Goal: Task Accomplishment & Management: Manage account settings

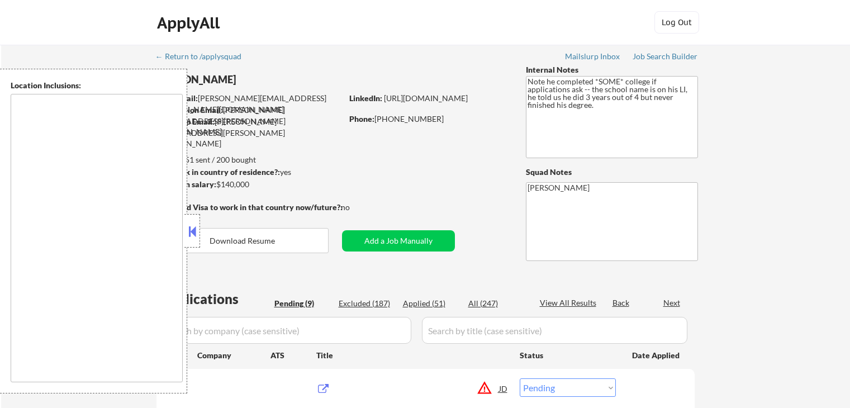
select select ""pending""
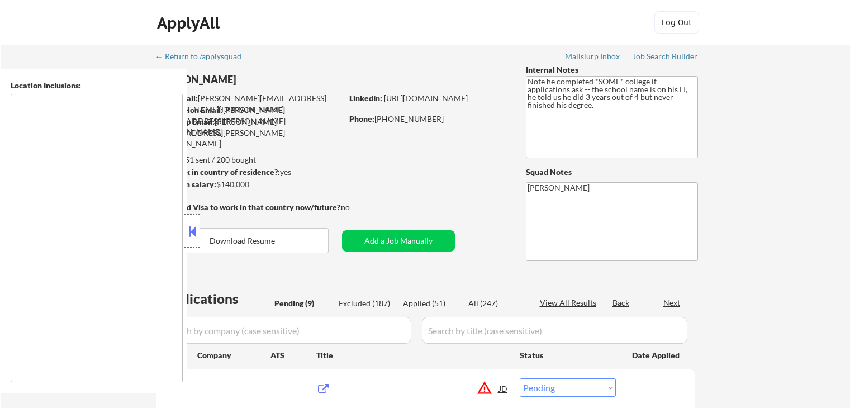
select select ""pending""
type textarea "remote"
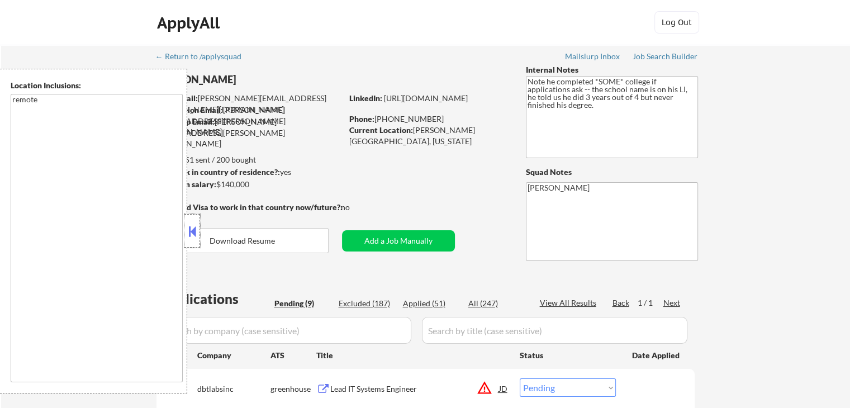
click at [195, 221] on div at bounding box center [192, 231] width 16 height 34
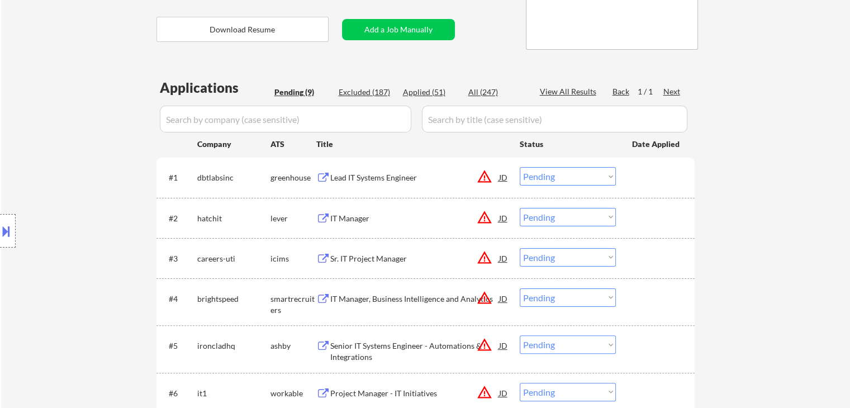
scroll to position [280, 0]
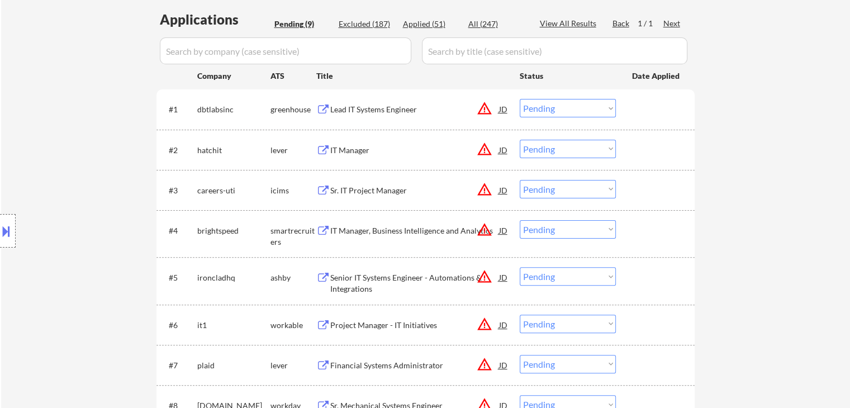
click at [336, 148] on div "IT Manager" at bounding box center [414, 150] width 169 height 11
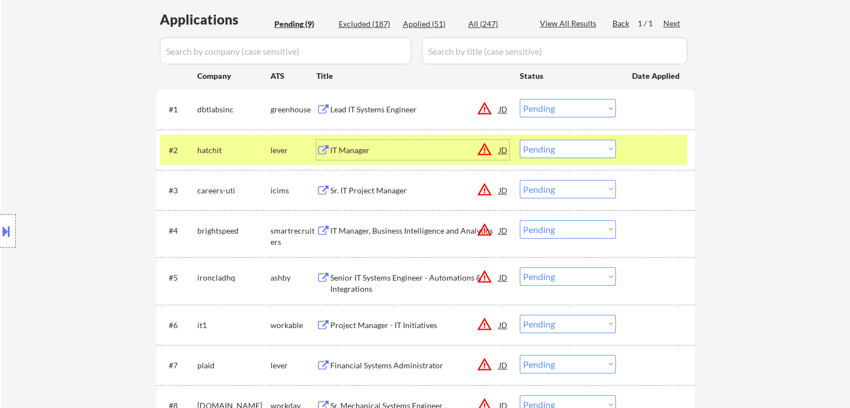
click at [327, 320] on button at bounding box center [323, 325] width 14 height 11
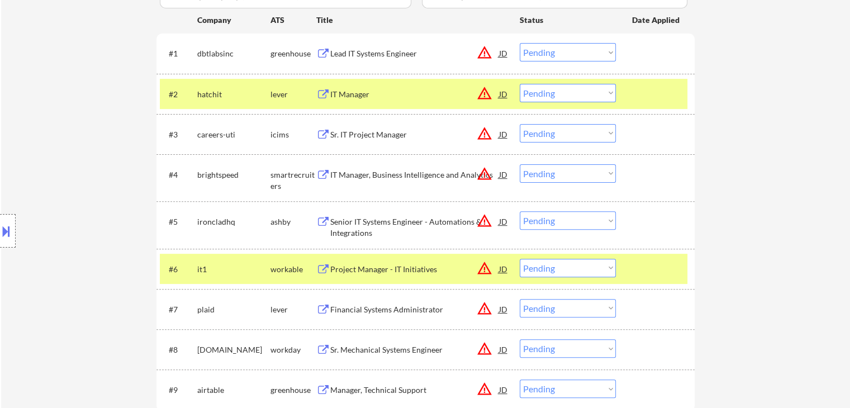
scroll to position [391, 0]
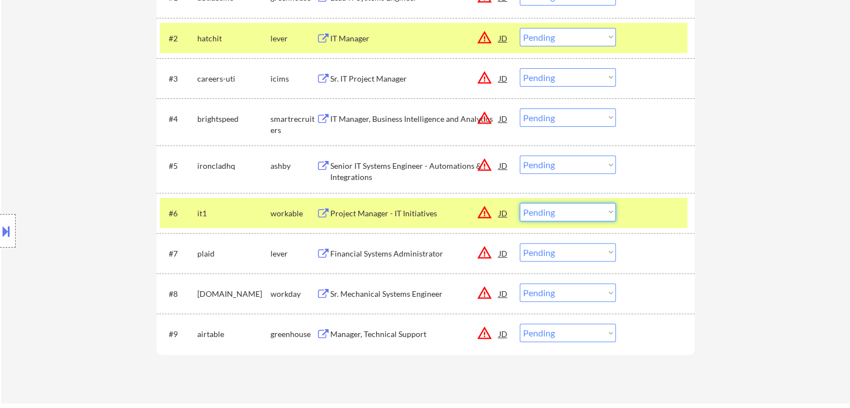
drag, startPoint x: 550, startPoint y: 211, endPoint x: 560, endPoint y: 216, distance: 11.8
click at [552, 211] on select "Choose an option... Pending Applied Excluded (Questions) Excluded (Expired) Exc…" at bounding box center [568, 212] width 96 height 18
click at [520, 203] on select "Choose an option... Pending Applied Excluded (Questions) Excluded (Expired) Exc…" at bounding box center [568, 212] width 96 height 18
select select ""pending""
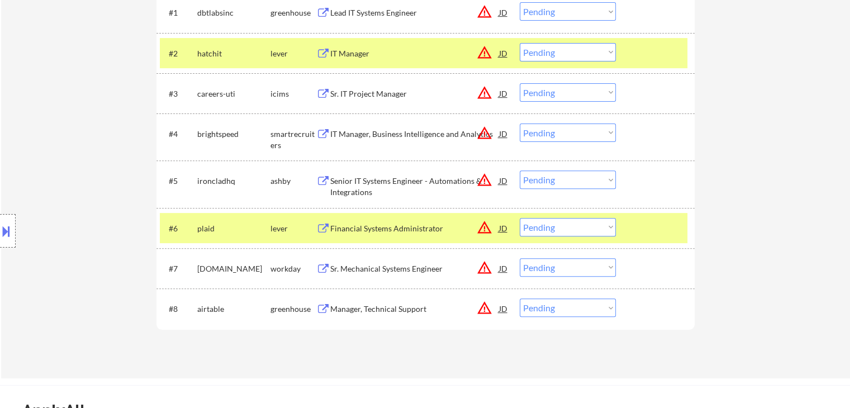
scroll to position [335, 0]
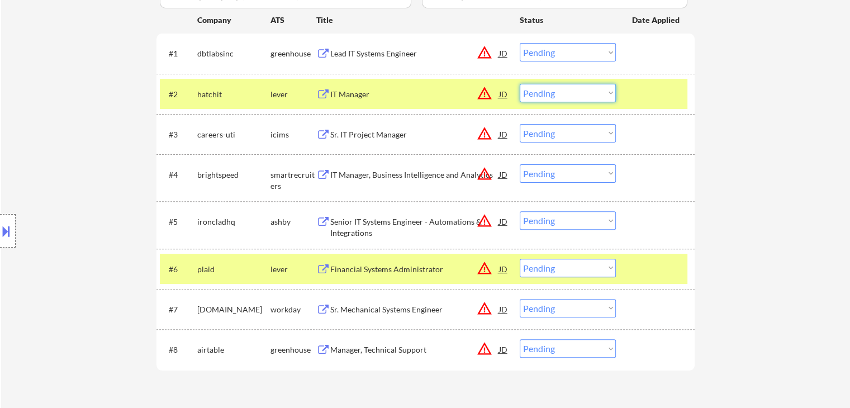
click at [555, 94] on select "Choose an option... Pending Applied Excluded (Questions) Excluded (Expired) Exc…" at bounding box center [568, 93] width 96 height 18
click at [520, 84] on select "Choose an option... Pending Applied Excluded (Questions) Excluded (Expired) Exc…" at bounding box center [568, 93] width 96 height 18
select select ""pending""
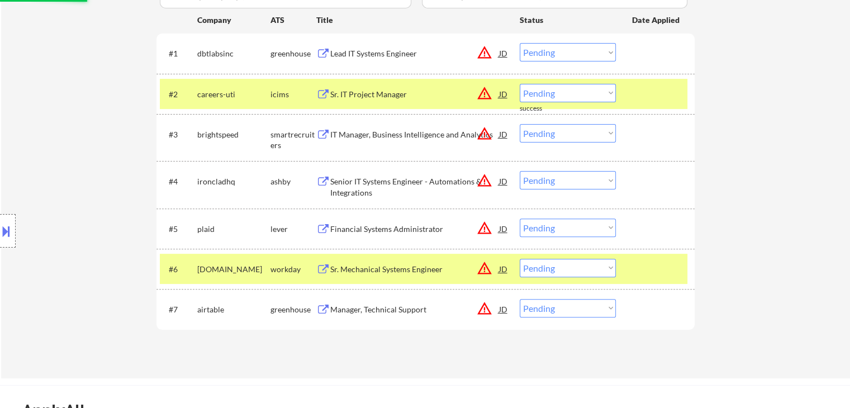
click at [351, 51] on div "Lead IT Systems Engineer" at bounding box center [414, 53] width 169 height 11
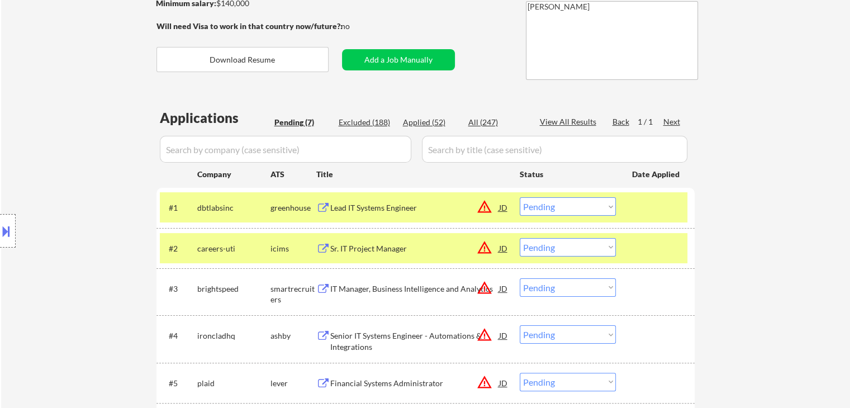
scroll to position [224, 0]
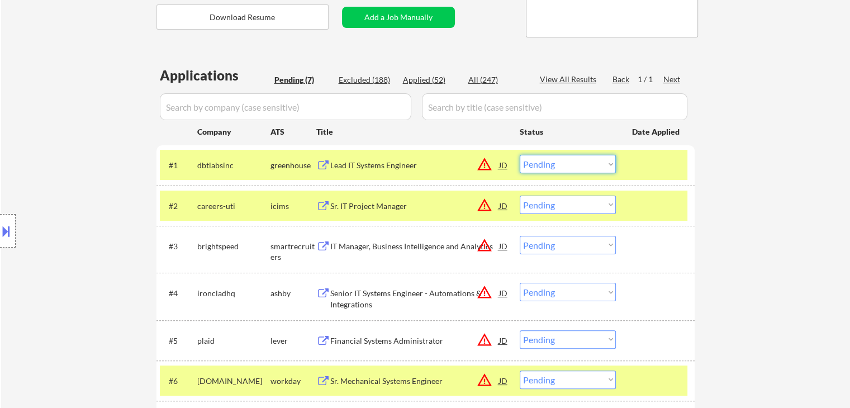
drag, startPoint x: 572, startPoint y: 162, endPoint x: 575, endPoint y: 172, distance: 9.9
click at [573, 162] on select "Choose an option... Pending Applied Excluded (Questions) Excluded (Expired) Exc…" at bounding box center [568, 164] width 96 height 18
click at [520, 155] on select "Choose an option... Pending Applied Excluded (Questions) Excluded (Expired) Exc…" at bounding box center [568, 164] width 96 height 18
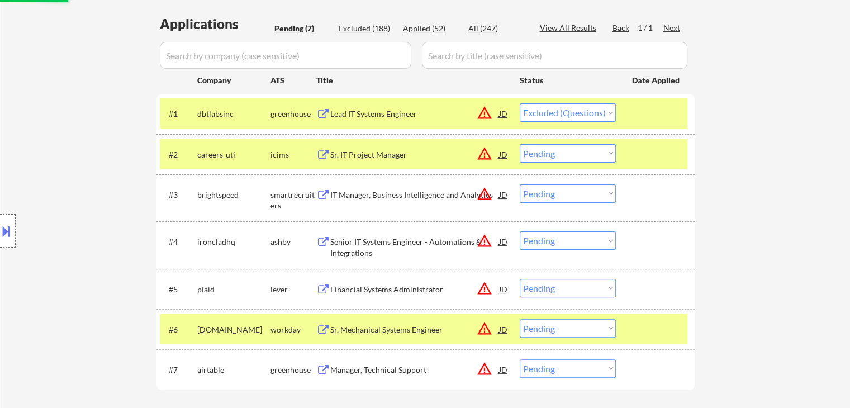
scroll to position [335, 0]
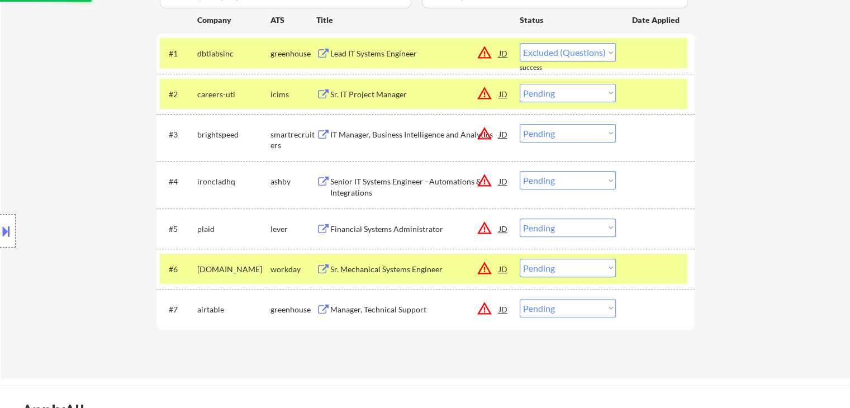
select select ""pending""
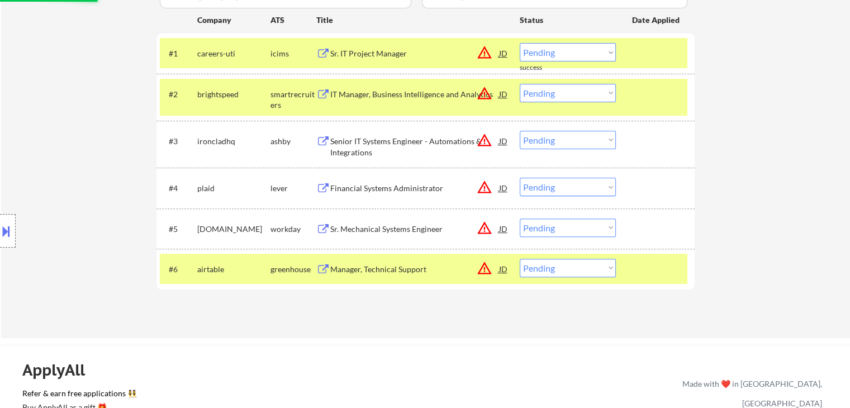
click at [327, 270] on button at bounding box center [323, 269] width 14 height 11
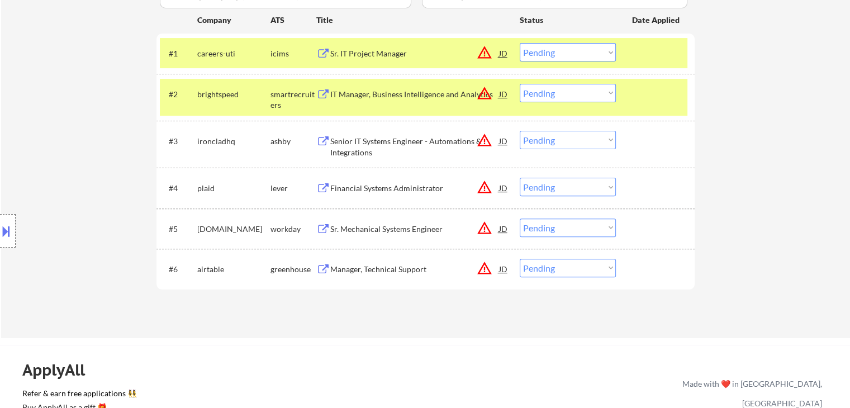
click at [505, 265] on div "JD" at bounding box center [503, 269] width 11 height 20
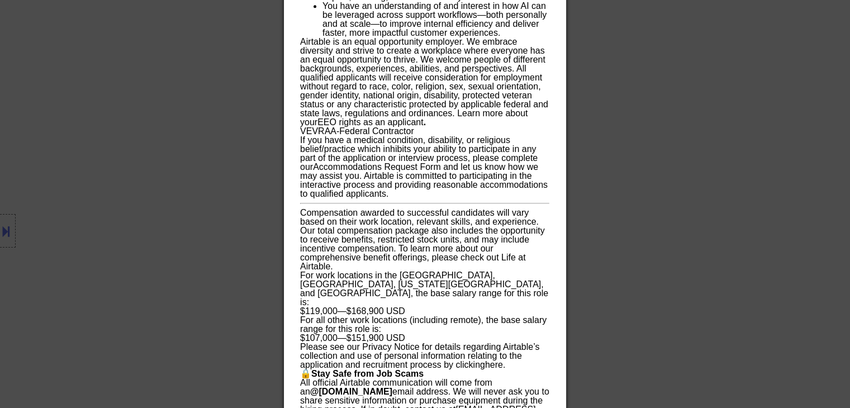
scroll to position [1032, 0]
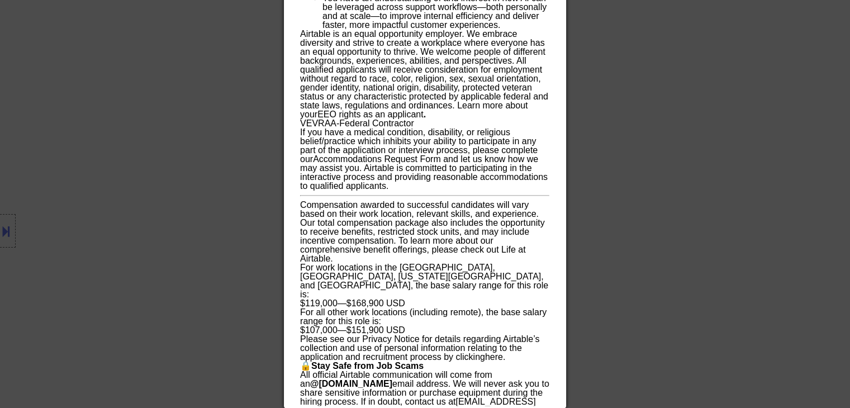
click at [657, 181] on div at bounding box center [425, 204] width 850 height 408
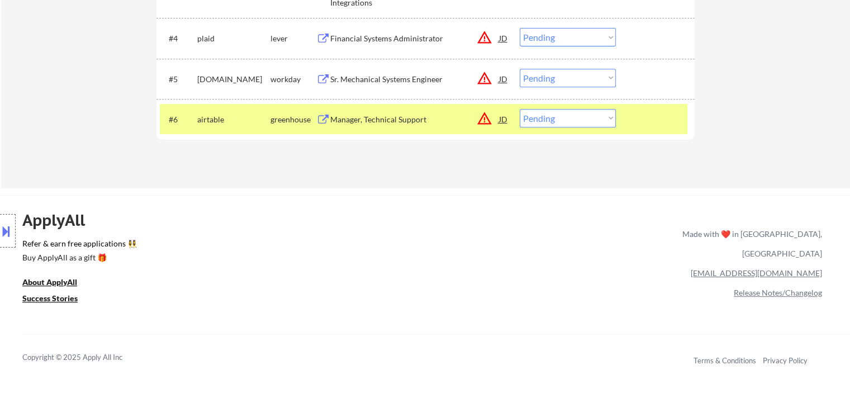
scroll to position [391, 0]
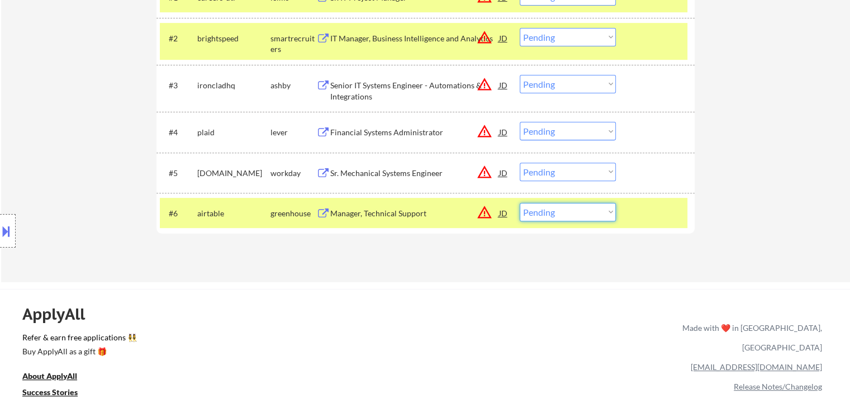
drag, startPoint x: 561, startPoint y: 213, endPoint x: 561, endPoint y: 219, distance: 6.1
click at [561, 216] on select "Choose an option... Pending Applied Excluded (Questions) Excluded (Expired) Exc…" at bounding box center [568, 212] width 96 height 18
select select ""applied""
click at [520, 203] on select "Choose an option... Pending Applied Excluded (Questions) Excluded (Expired) Exc…" at bounding box center [568, 212] width 96 height 18
click at [329, 132] on button at bounding box center [323, 132] width 14 height 11
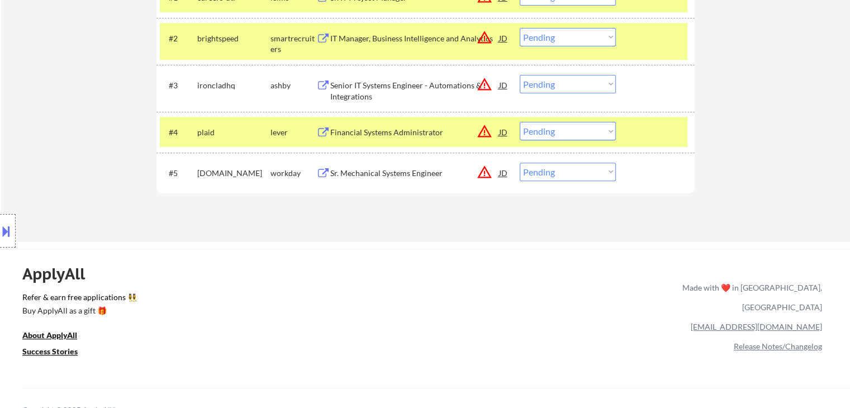
click at [546, 130] on select "Choose an option... Pending Applied Excluded (Questions) Excluded (Expired) Exc…" at bounding box center [568, 131] width 96 height 18
click at [520, 122] on select "Choose an option... Pending Applied Excluded (Questions) Excluded (Expired) Exc…" at bounding box center [568, 131] width 96 height 18
select select ""pending""
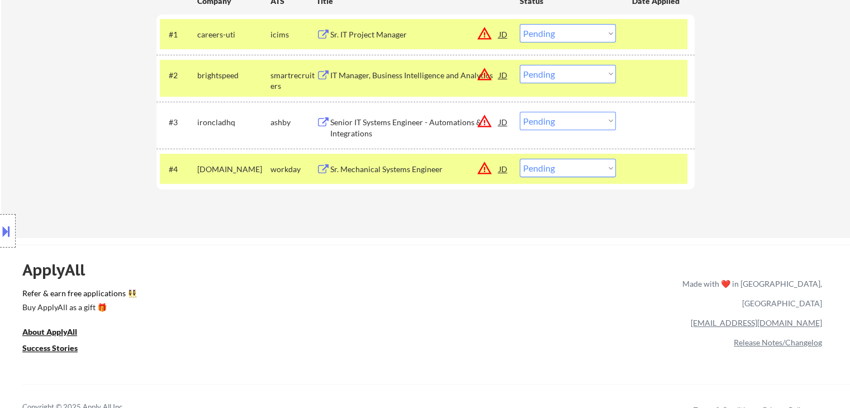
scroll to position [335, 0]
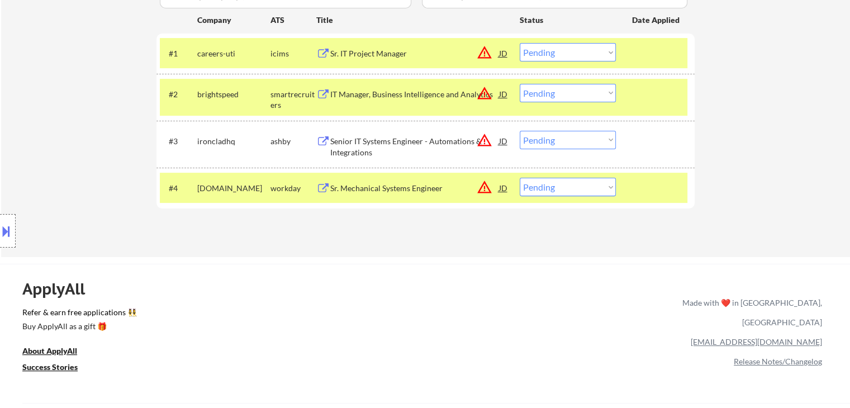
click at [353, 144] on div "Senior IT Systems Engineer - Automations & Integrations" at bounding box center [414, 147] width 169 height 22
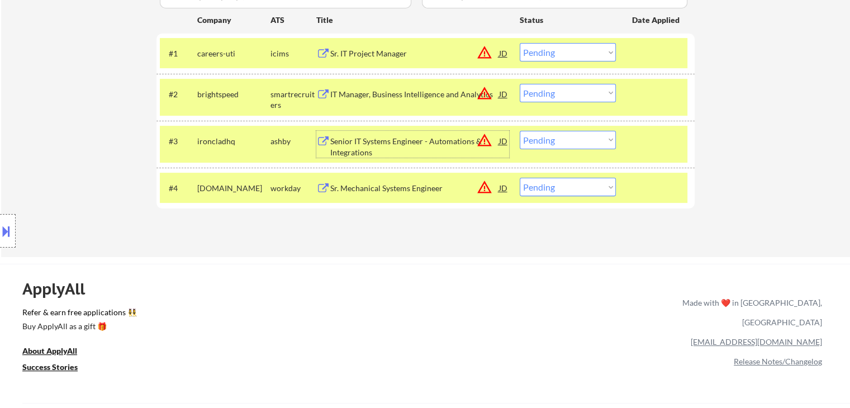
click at [561, 138] on select "Choose an option... Pending Applied Excluded (Questions) Excluded (Expired) Exc…" at bounding box center [568, 140] width 96 height 18
click at [520, 131] on select "Choose an option... Pending Applied Excluded (Questions) Excluded (Expired) Exc…" at bounding box center [568, 140] width 96 height 18
click at [409, 92] on div "IT Manager, Business Intelligence and Analytics" at bounding box center [414, 94] width 169 height 11
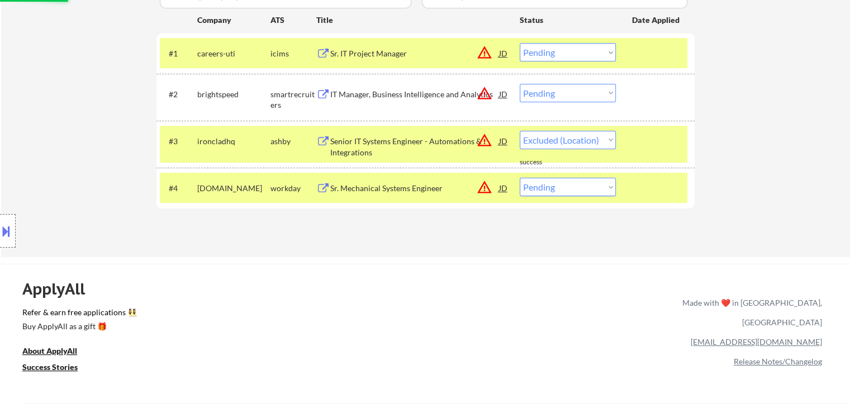
select select ""pending""
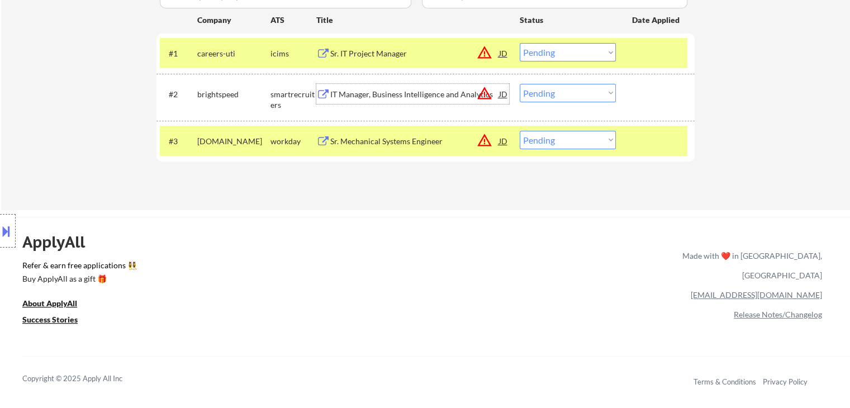
click at [540, 94] on select "Choose an option... Pending Applied Excluded (Questions) Excluded (Expired) Exc…" at bounding box center [568, 93] width 96 height 18
click at [520, 84] on select "Choose an option... Pending Applied Excluded (Questions) Excluded (Expired) Exc…" at bounding box center [568, 93] width 96 height 18
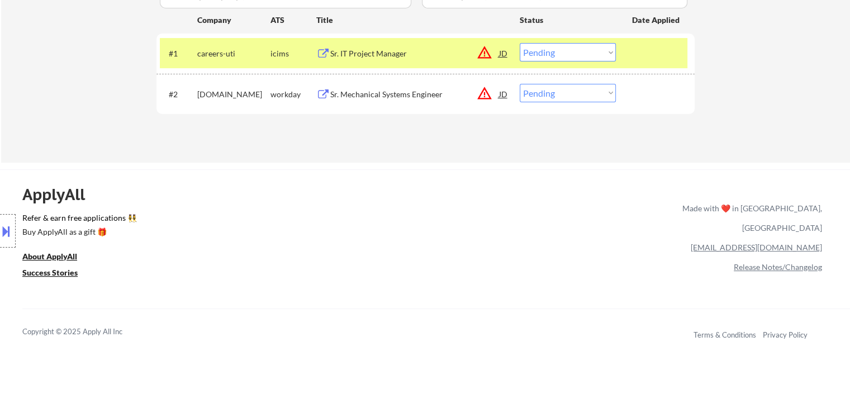
click at [363, 94] on div "Sr. Mechanical Systems Engineer" at bounding box center [414, 94] width 169 height 11
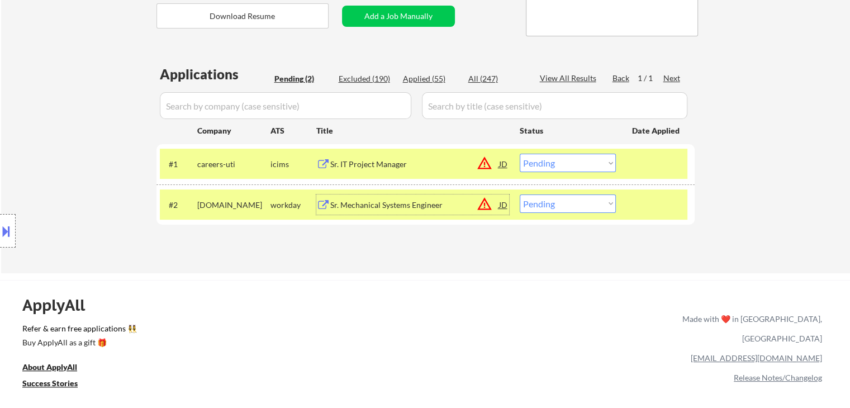
scroll to position [224, 0]
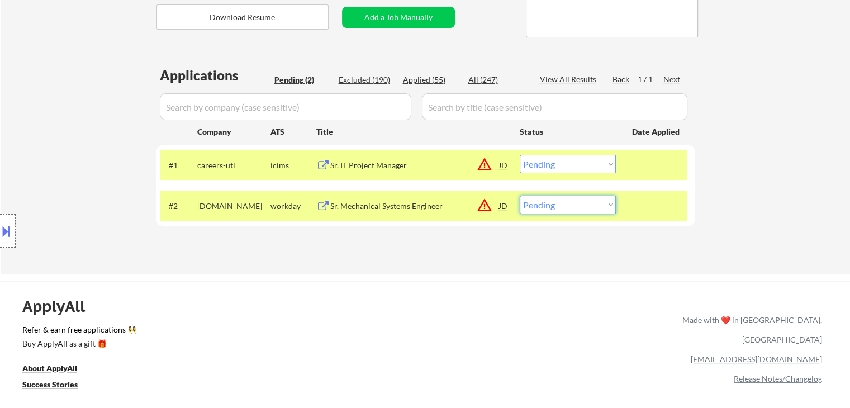
drag, startPoint x: 568, startPoint y: 204, endPoint x: 568, endPoint y: 210, distance: 6.7
click at [568, 205] on select "Choose an option... Pending Applied Excluded (Questions) Excluded (Expired) Exc…" at bounding box center [568, 205] width 96 height 18
select select ""excluded__salary_""
click at [520, 196] on select "Choose an option... Pending Applied Excluded (Questions) Excluded (Expired) Exc…" at bounding box center [568, 205] width 96 height 18
